Goal: Obtain resource: Obtain resource

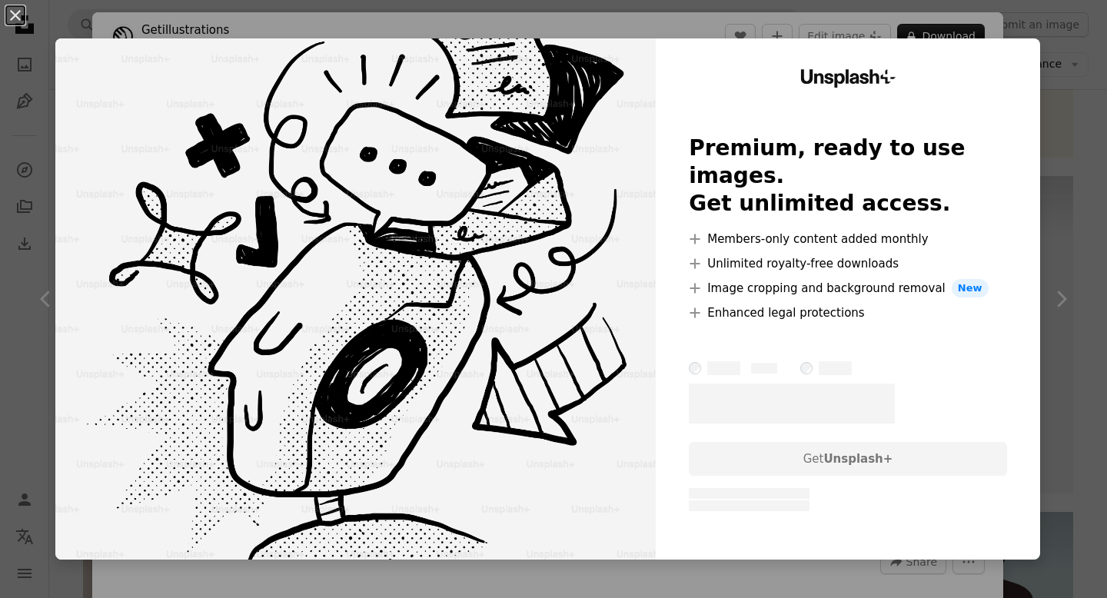
scroll to position [1034, 0]
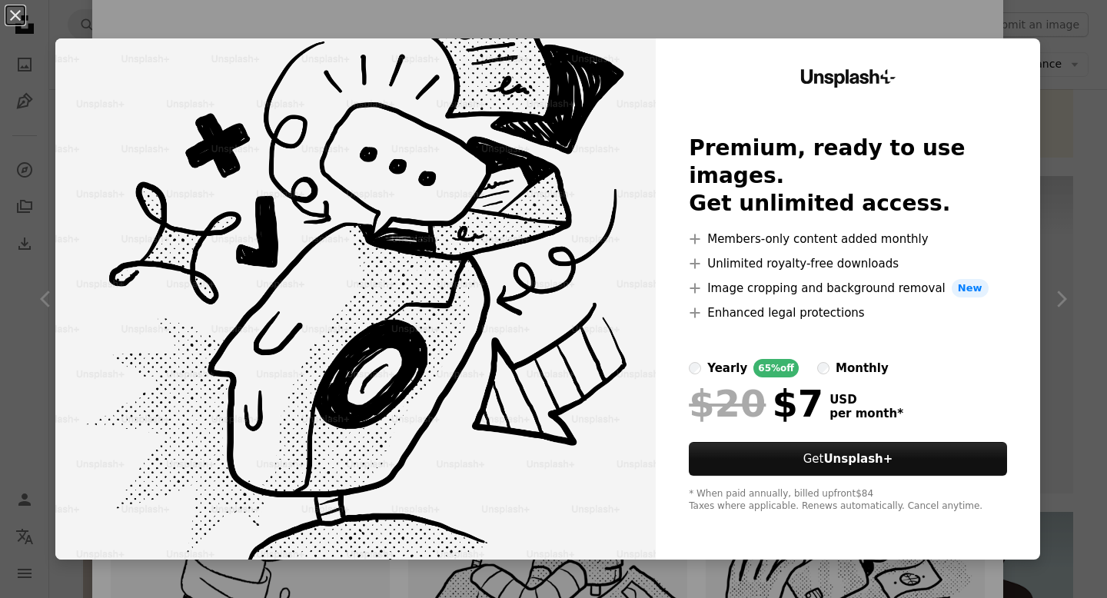
click at [866, 28] on div "An X shape Unsplash+ Premium, ready to use images. Get unlimited access. A plus…" at bounding box center [553, 299] width 1107 height 598
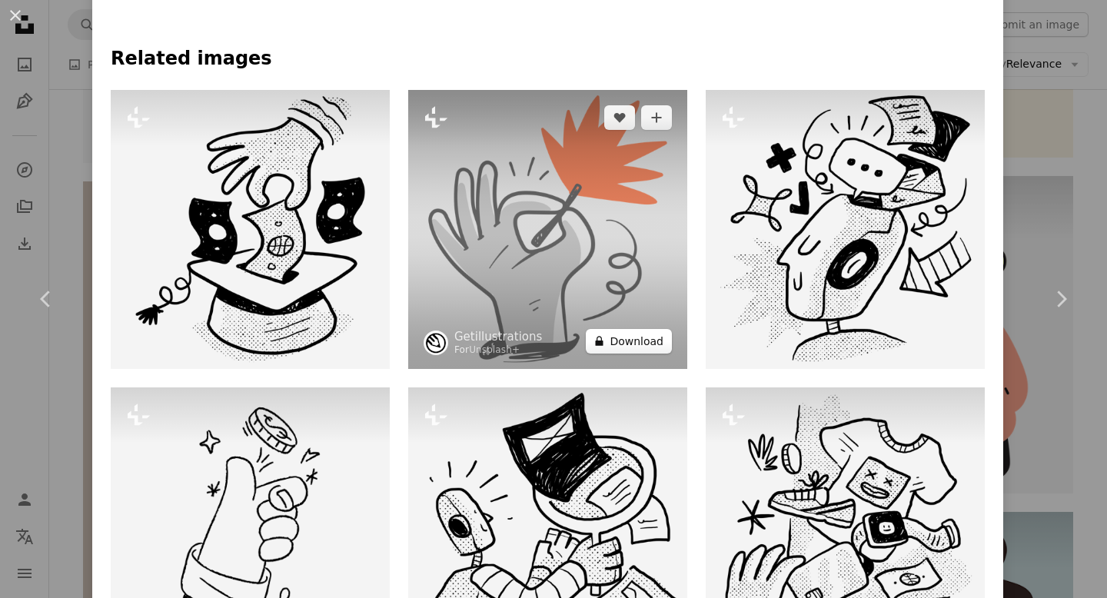
click at [626, 349] on button "A lock Download" at bounding box center [629, 341] width 86 height 25
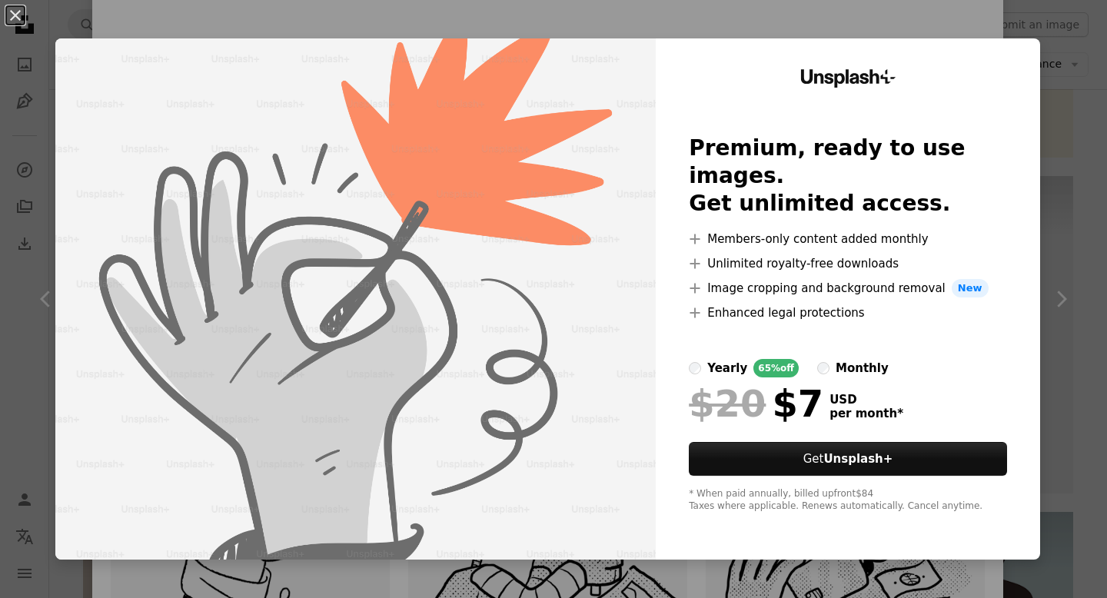
click at [951, 22] on div "An X shape Unsplash+ Premium, ready to use images. Get unlimited access. A plus…" at bounding box center [553, 299] width 1107 height 598
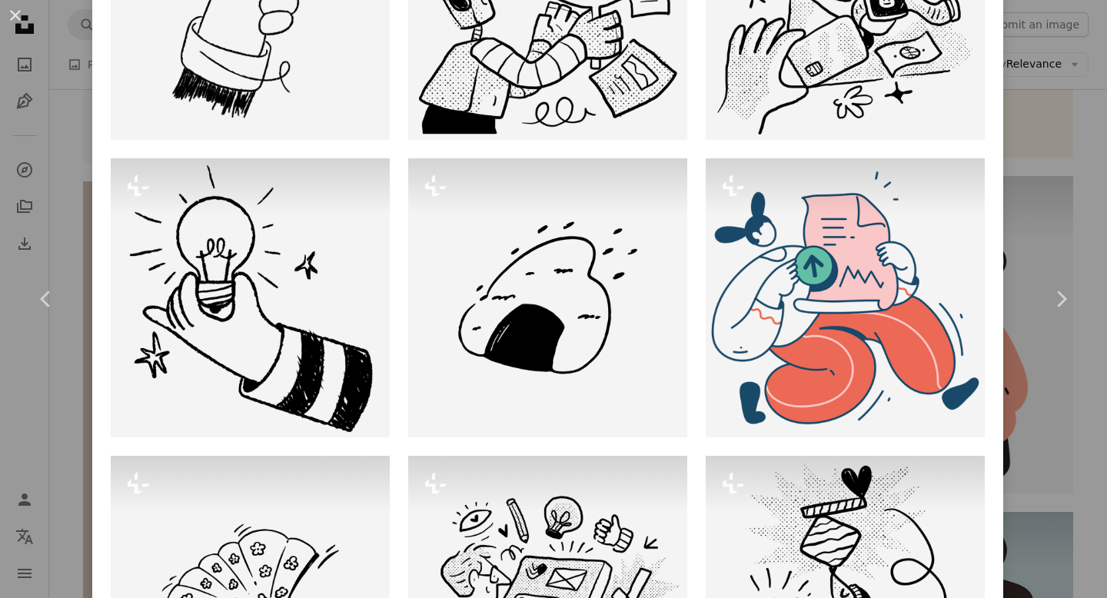
scroll to position [1559, 0]
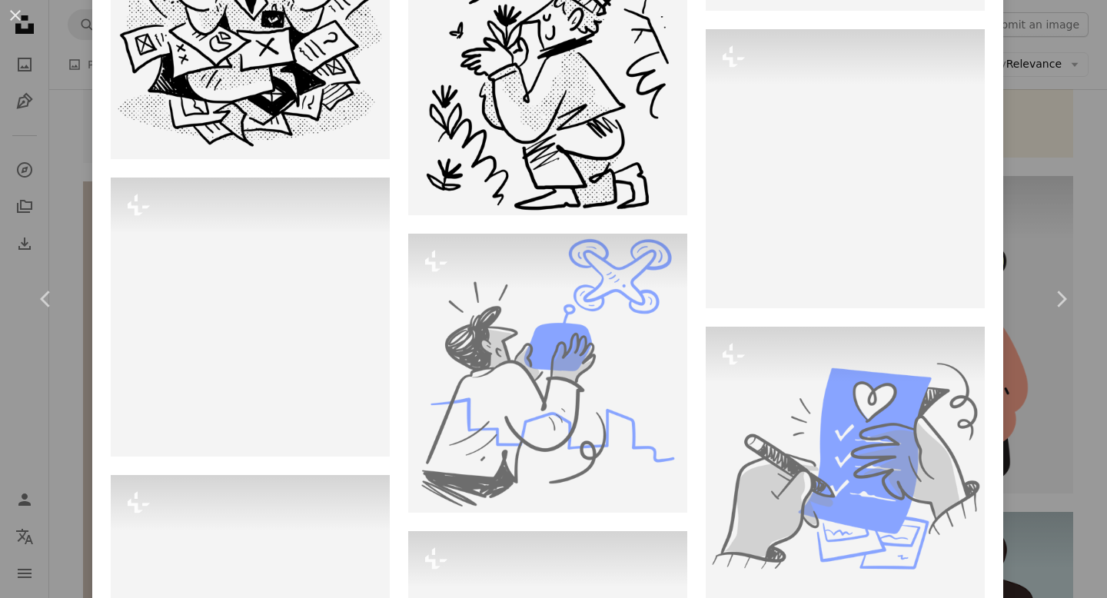
scroll to position [8632, 0]
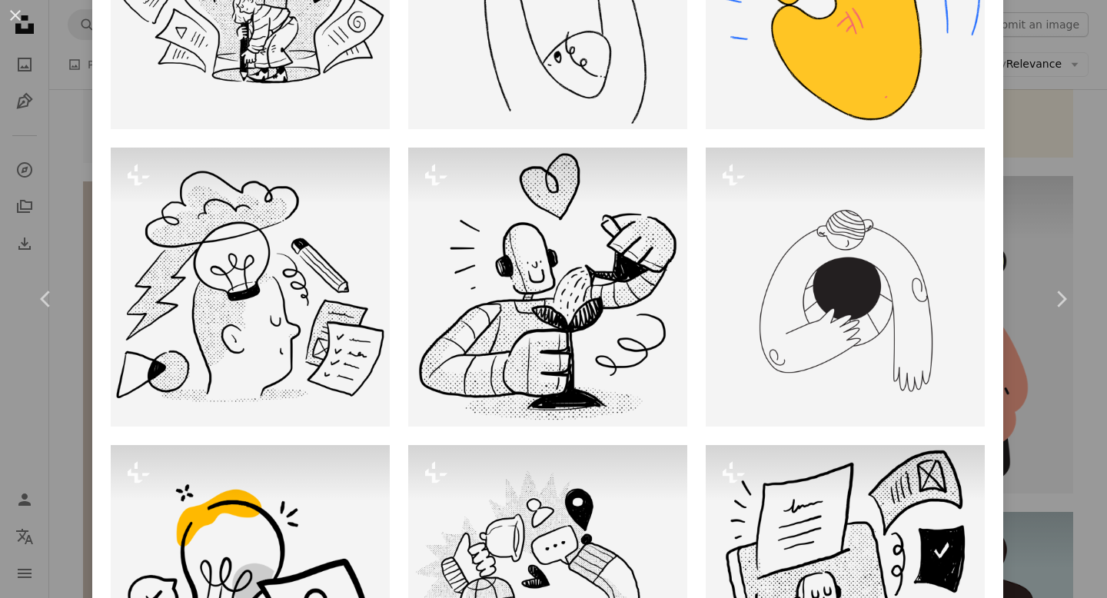
scroll to position [2777, 0]
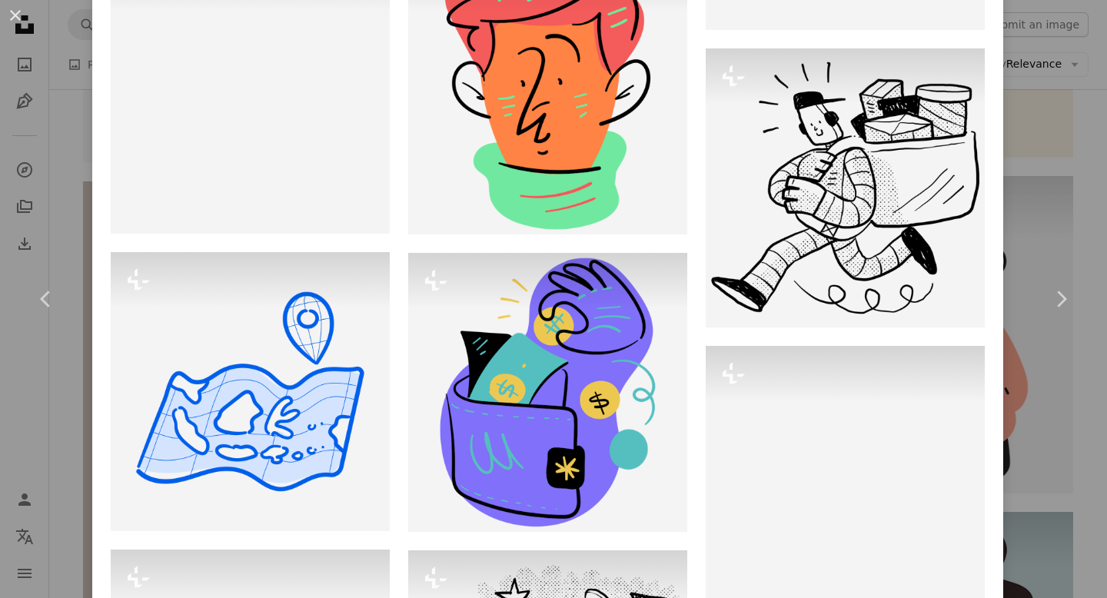
scroll to position [7122, 0]
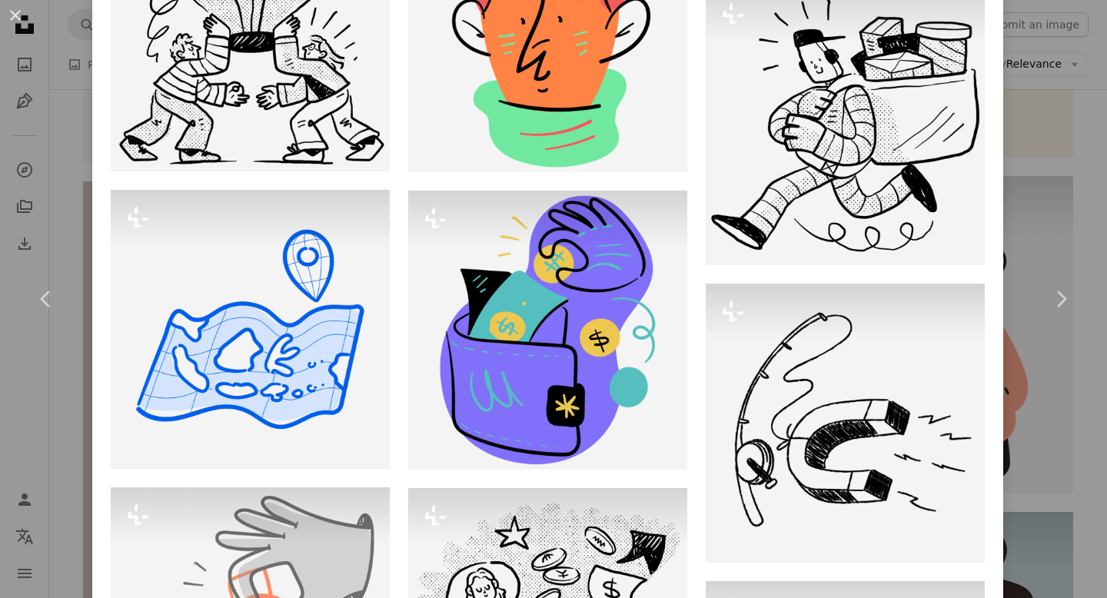
scroll to position [7173, 0]
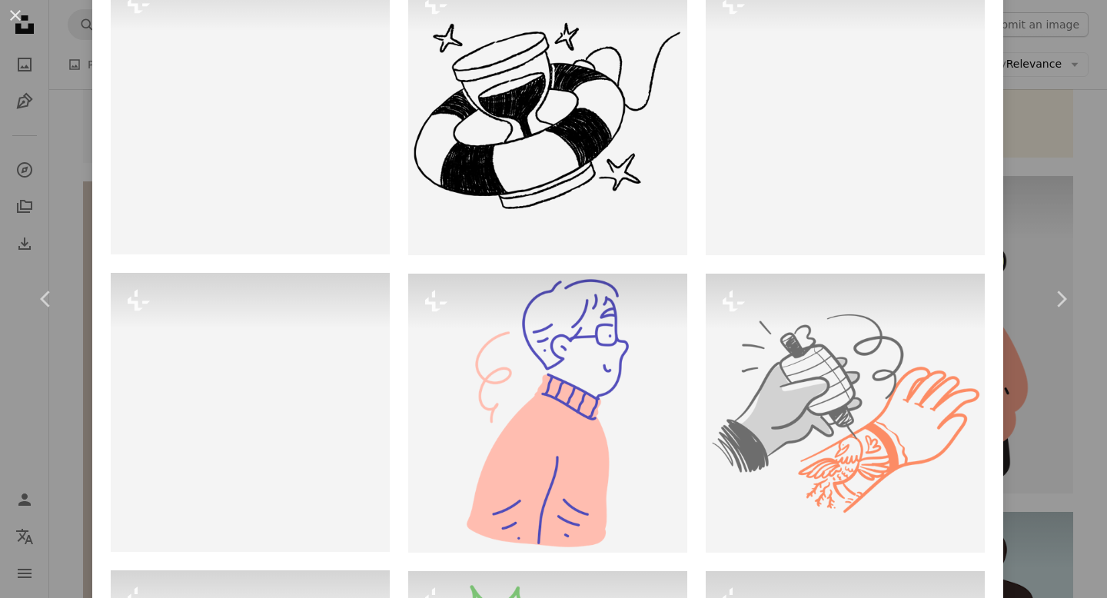
scroll to position [5609, 0]
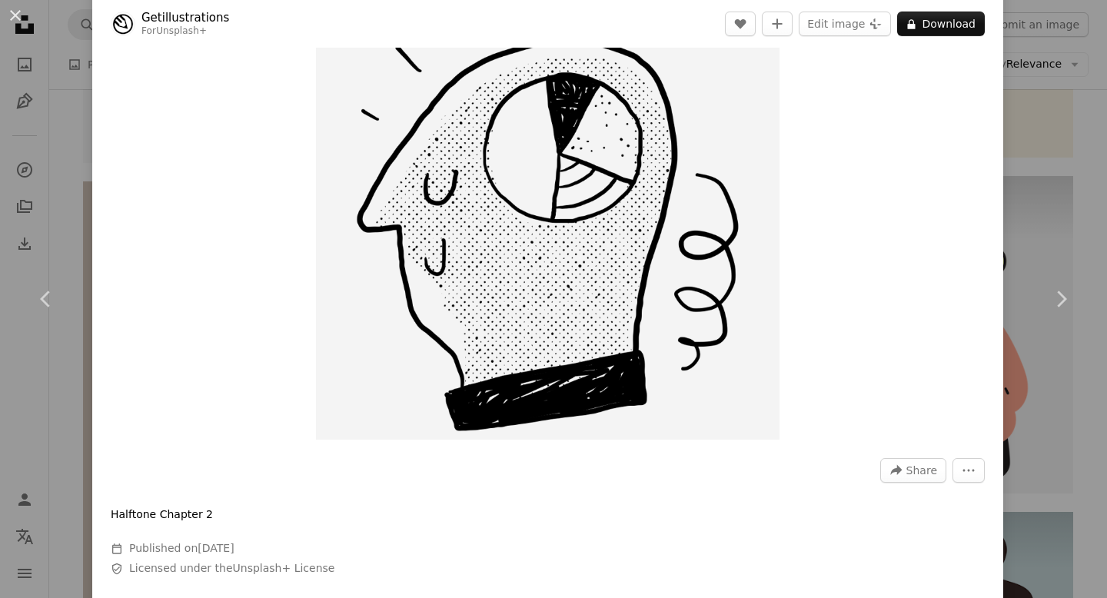
scroll to position [0, 0]
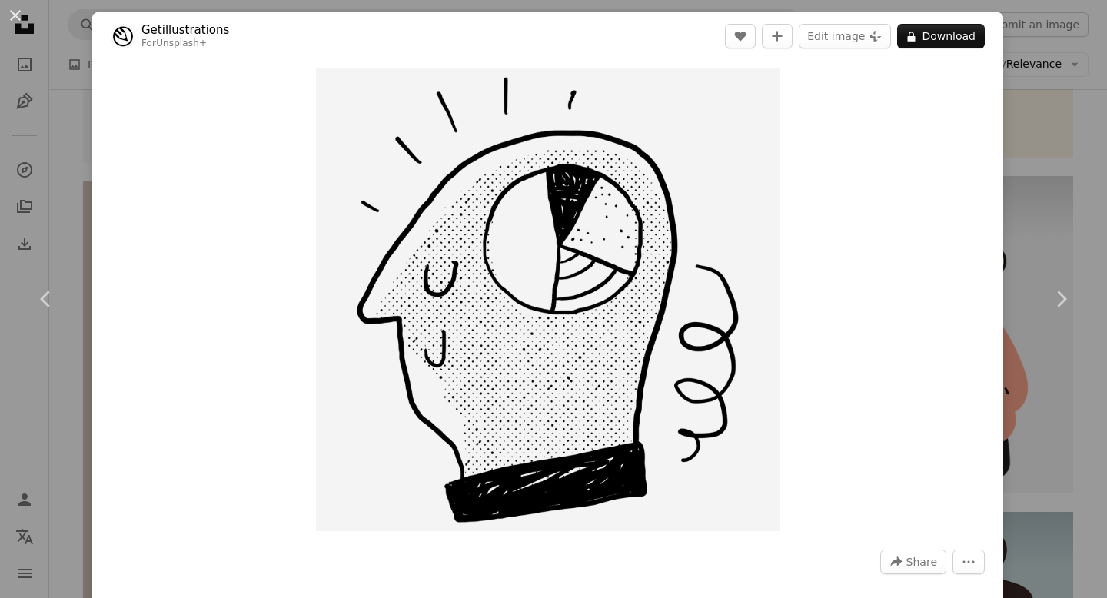
click at [1087, 211] on div "An X shape Chevron left Chevron right Getillustrations For Unsplash+ A heart A …" at bounding box center [553, 299] width 1107 height 598
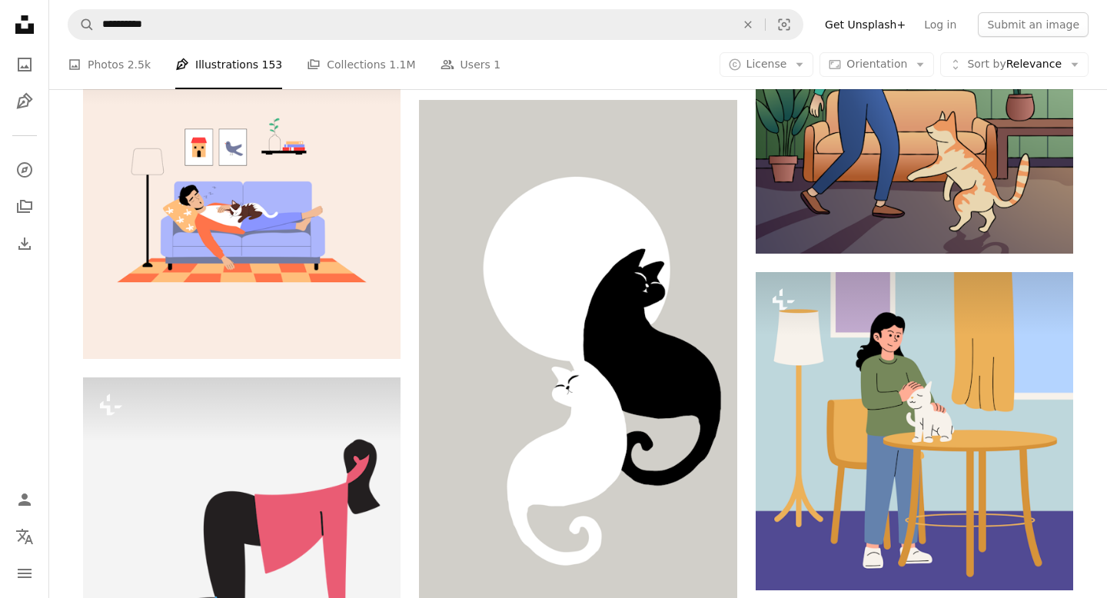
scroll to position [5355, 0]
